Goal: Task Accomplishment & Management: Use online tool/utility

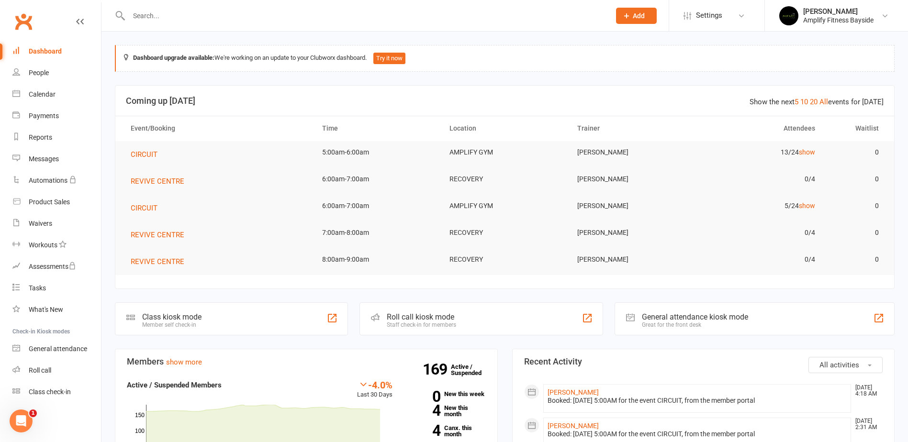
click at [163, 316] on div "Class kiosk mode" at bounding box center [171, 317] width 59 height 9
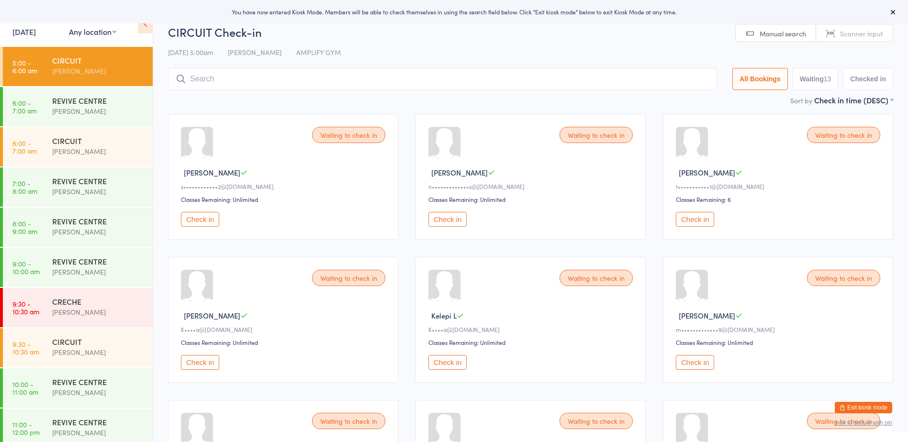
click at [456, 218] on button "Check in" at bounding box center [448, 219] width 38 height 15
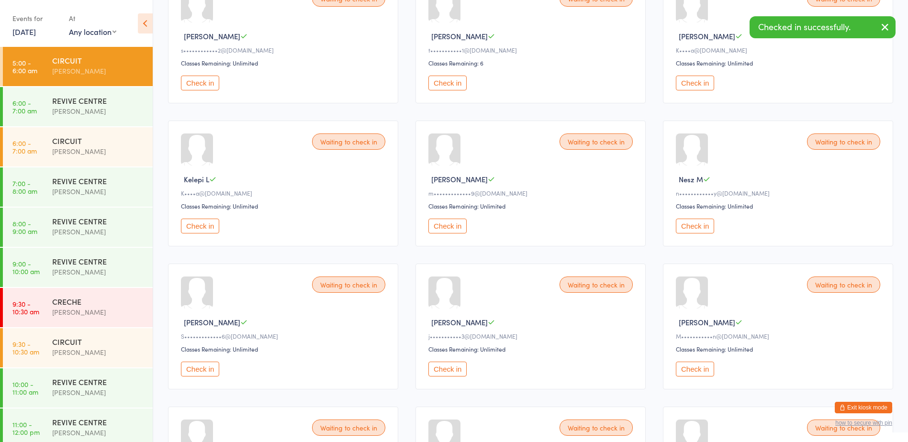
scroll to position [192, 0]
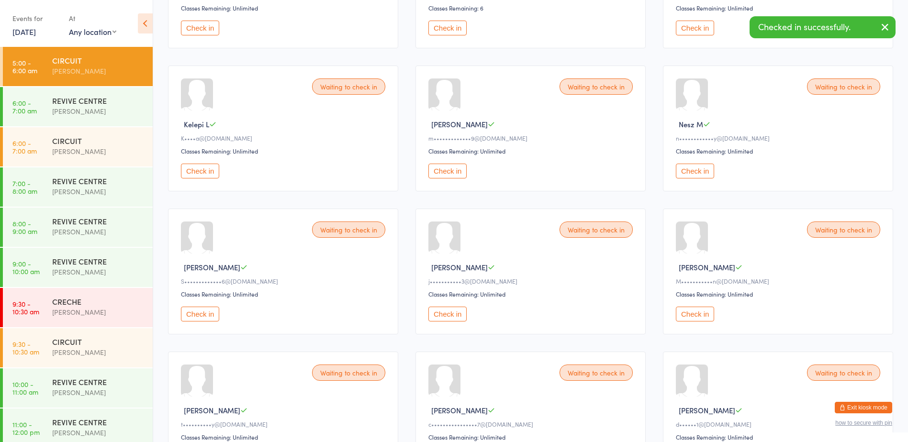
click at [451, 310] on button "Check in" at bounding box center [448, 314] width 38 height 15
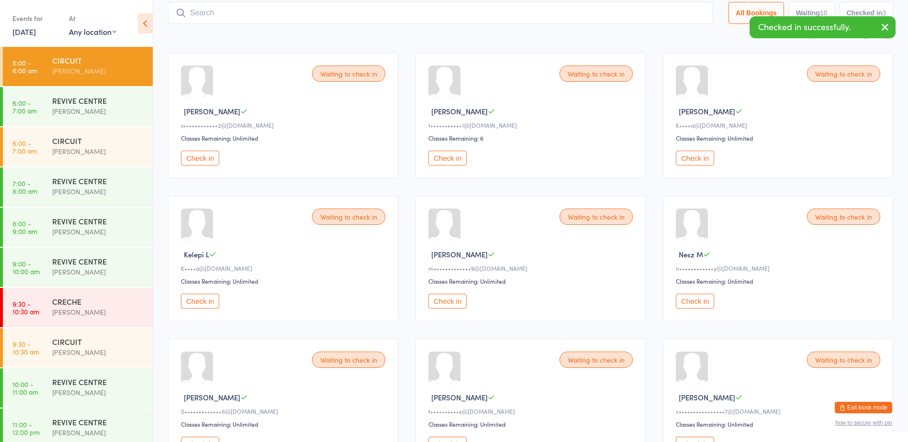
scroll to position [0, 0]
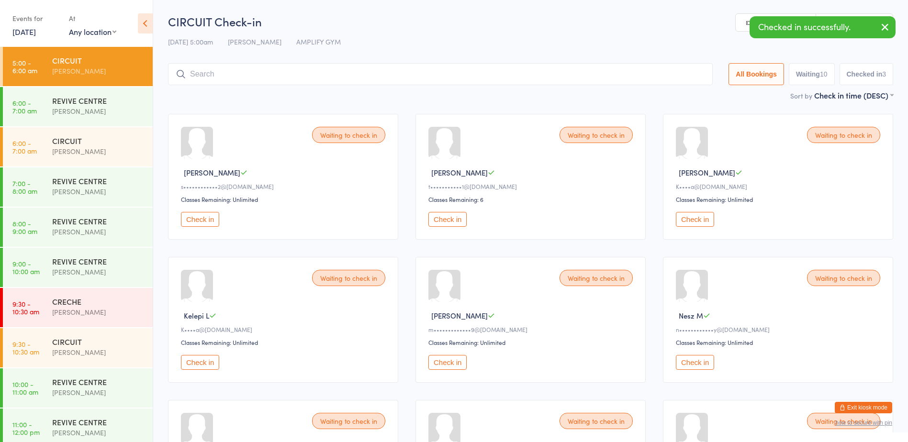
click at [246, 83] on input "search" at bounding box center [440, 74] width 545 height 22
type input "1147"
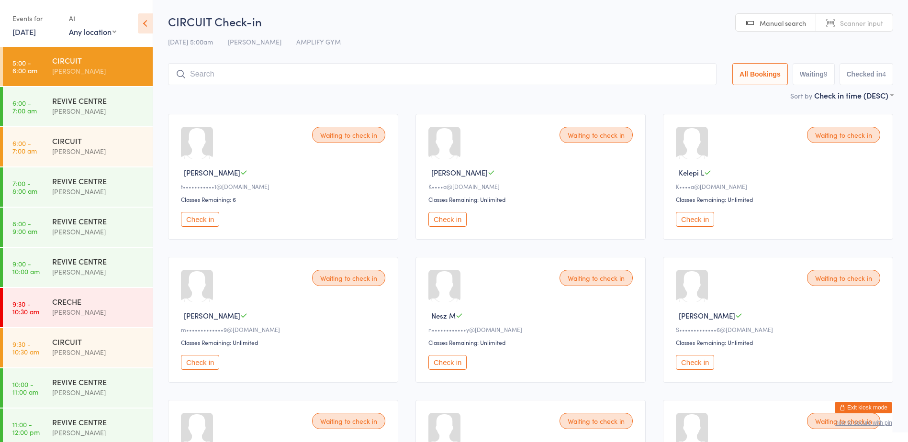
scroll to position [335, 0]
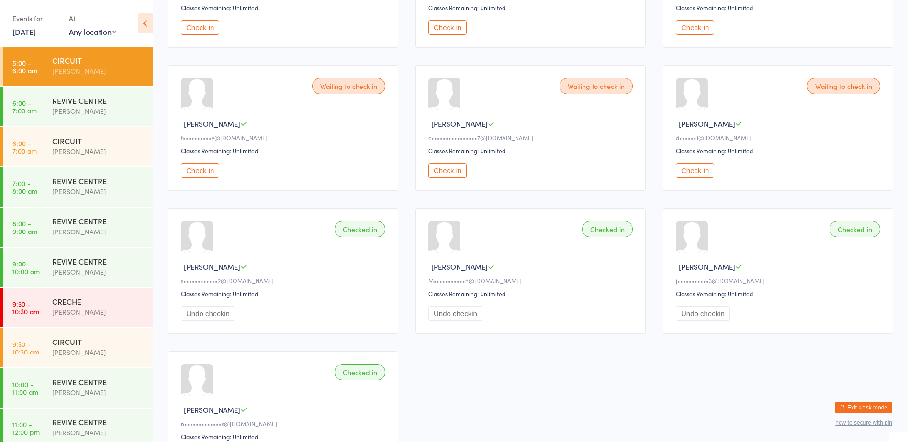
click at [441, 167] on button "Check in" at bounding box center [448, 170] width 38 height 15
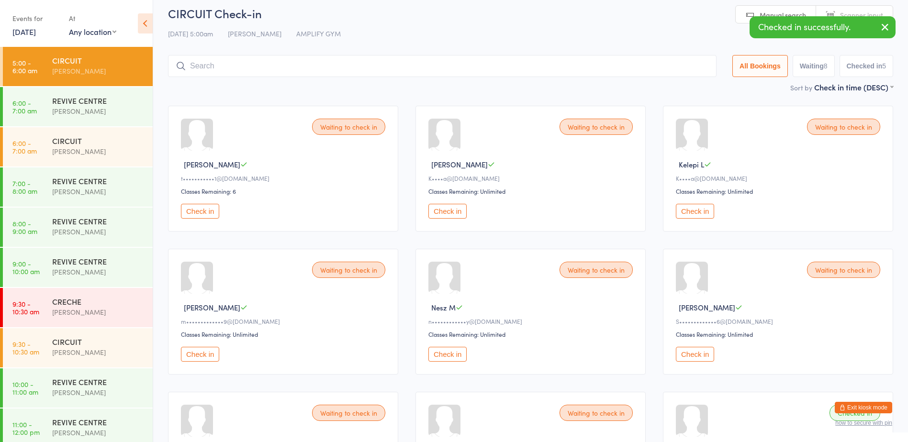
scroll to position [0, 0]
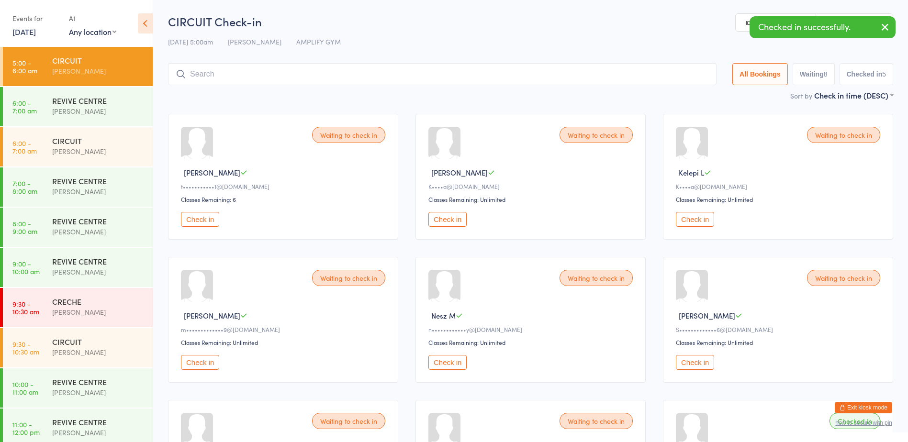
click at [193, 76] on input "search" at bounding box center [442, 74] width 549 height 22
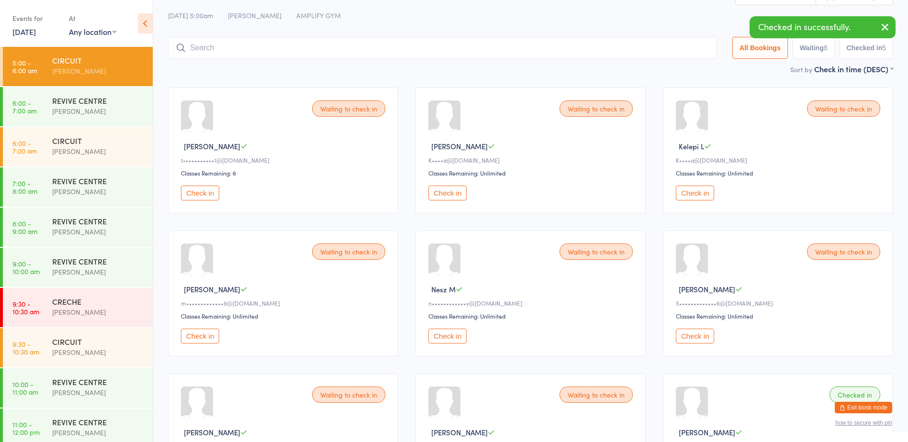
scroll to position [14, 0]
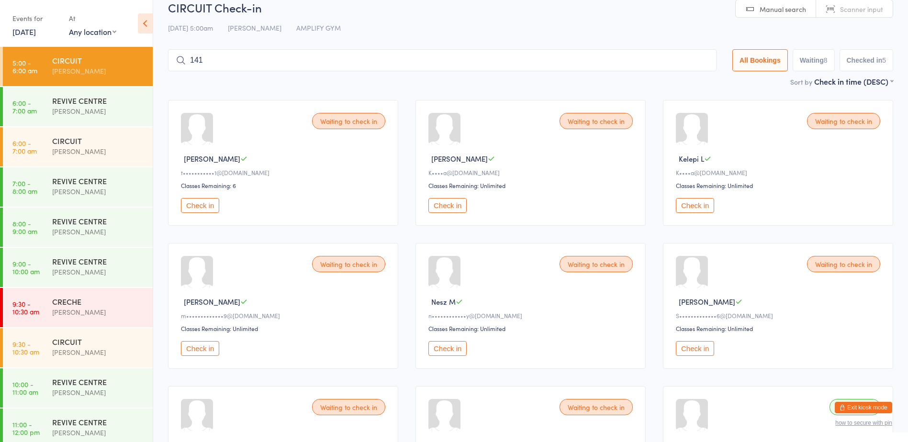
type input "1419"
type input "1314"
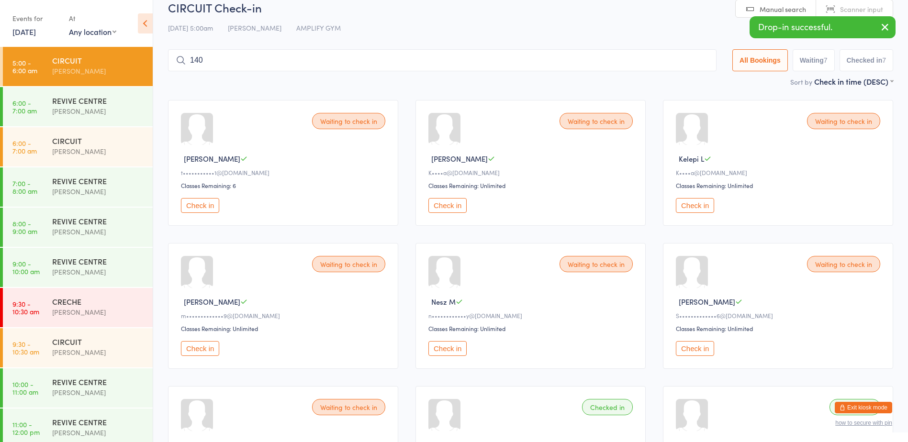
type input "1405"
type input "1416"
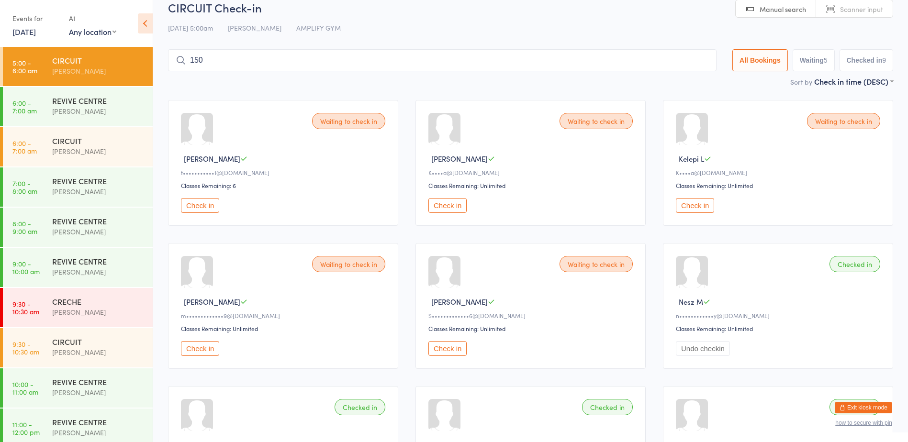
type input "1501"
click at [209, 205] on button "Check in" at bounding box center [200, 205] width 38 height 15
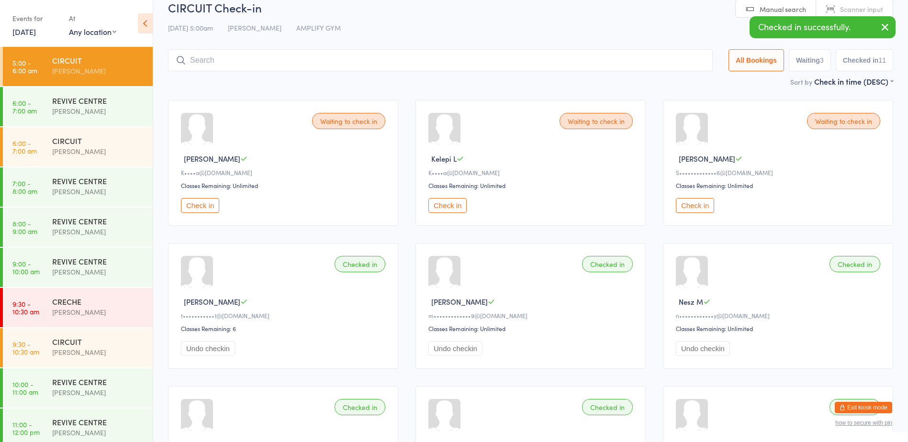
click at [195, 60] on input "search" at bounding box center [440, 60] width 545 height 22
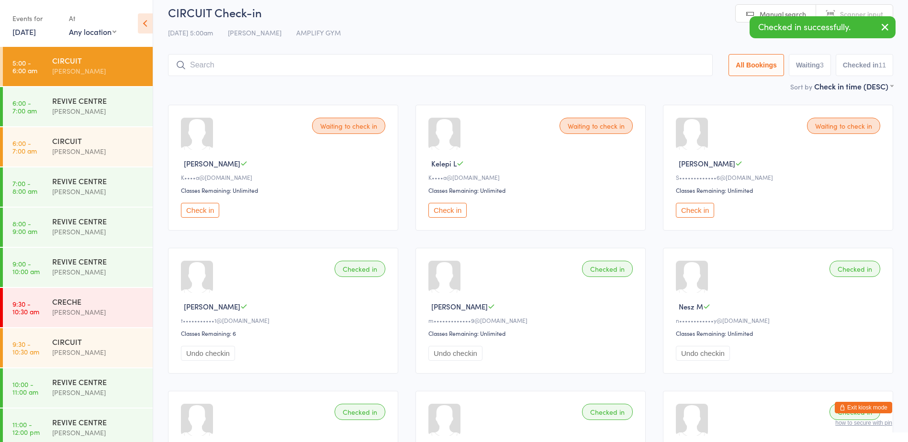
scroll to position [0, 0]
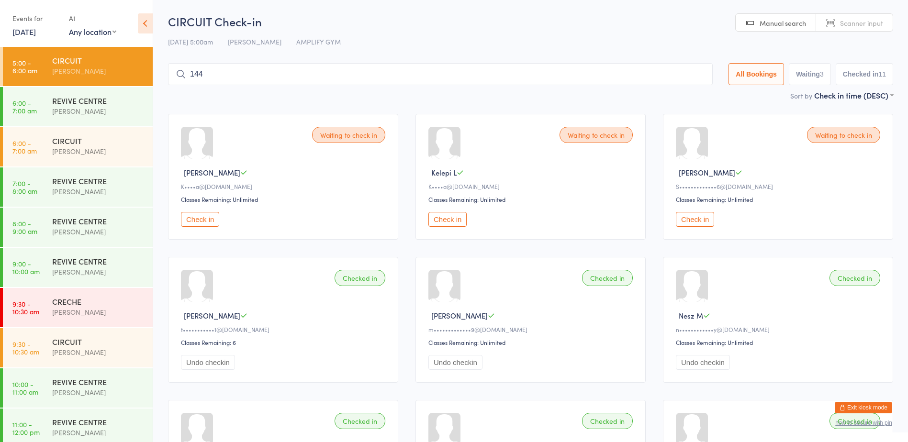
type input "1445"
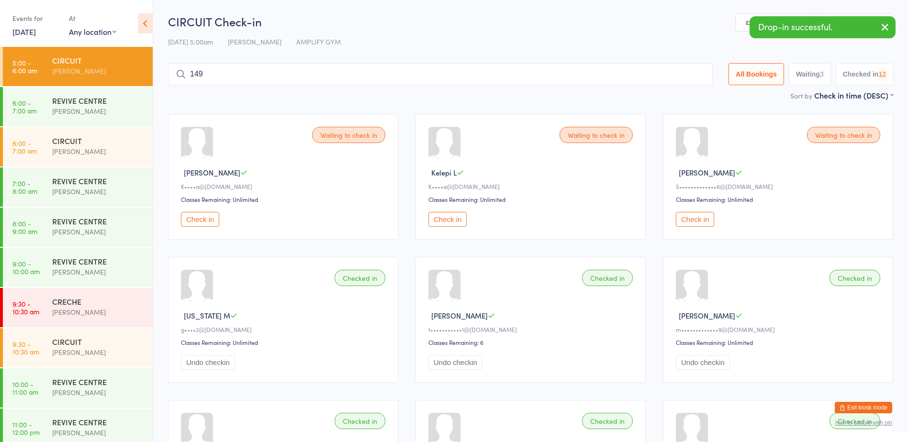
type input "1490"
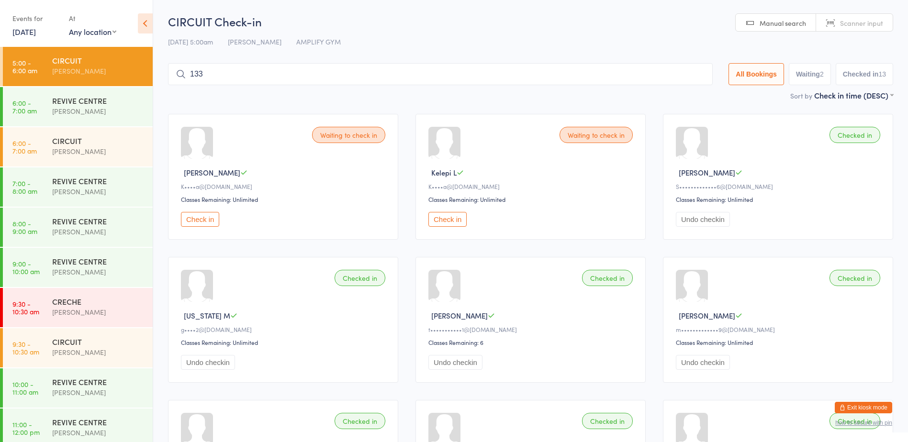
type input "1338"
